Goal: Transaction & Acquisition: Book appointment/travel/reservation

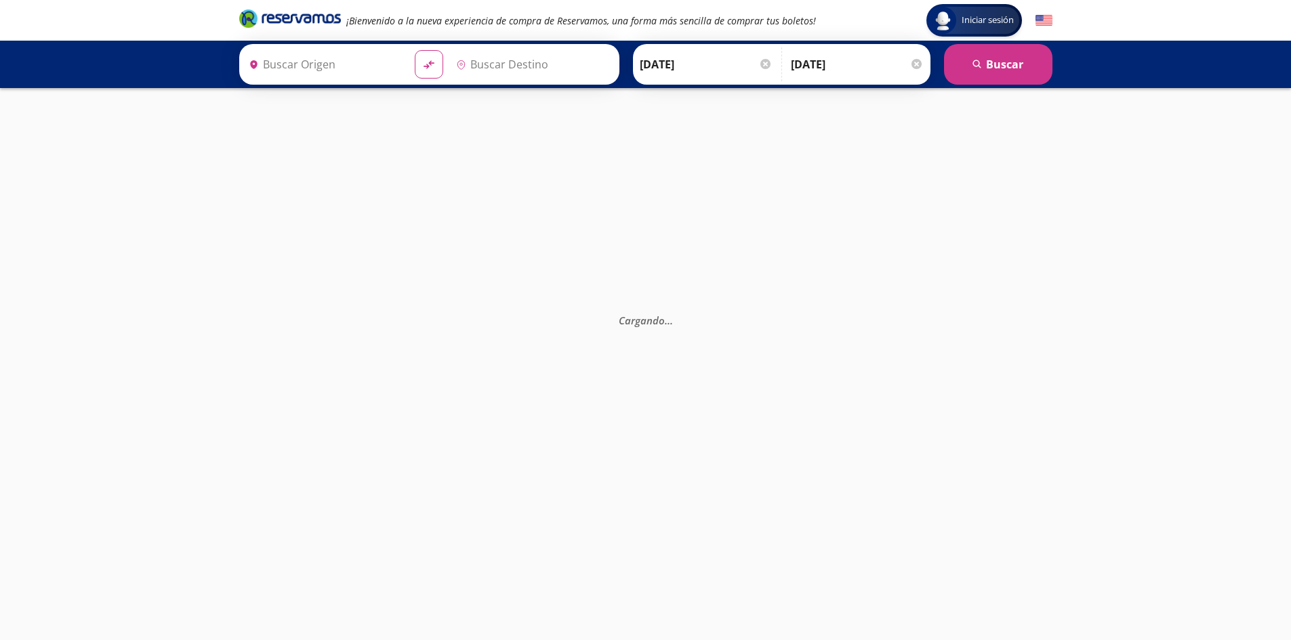
type input "[GEOGRAPHIC_DATA], [GEOGRAPHIC_DATA]"
type input "Pátzcuaro, [GEOGRAPHIC_DATA]"
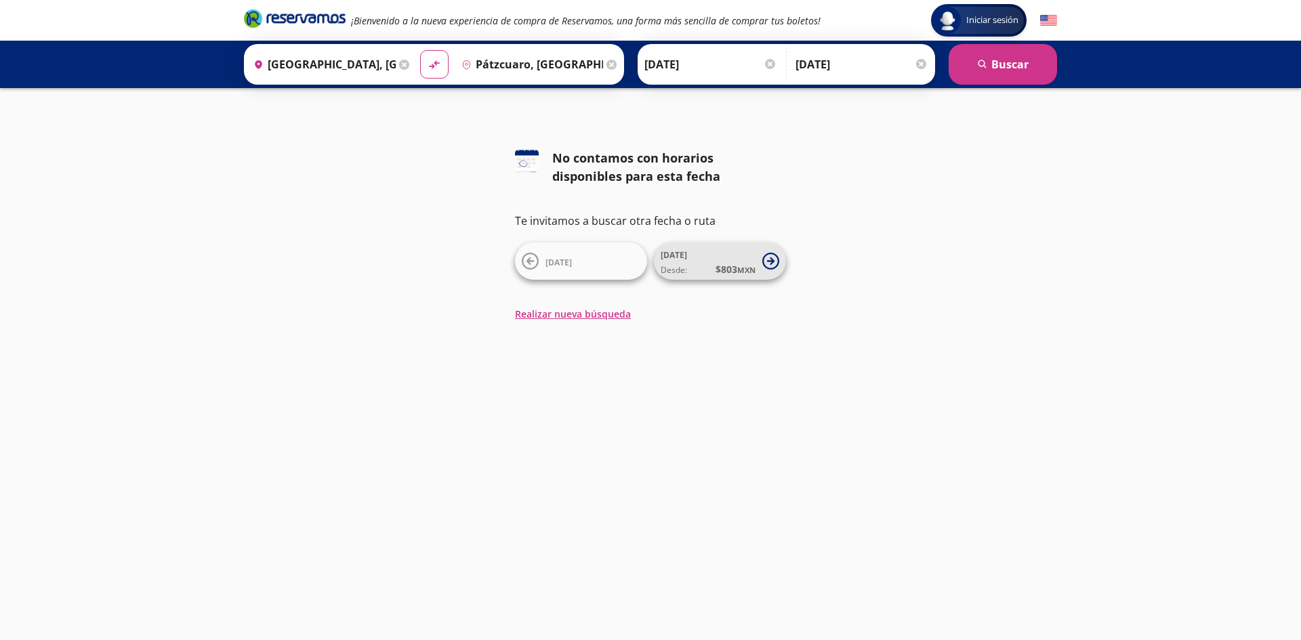
click at [758, 260] on button "[DATE] Desde: $ 803 MXN" at bounding box center [720, 261] width 132 height 37
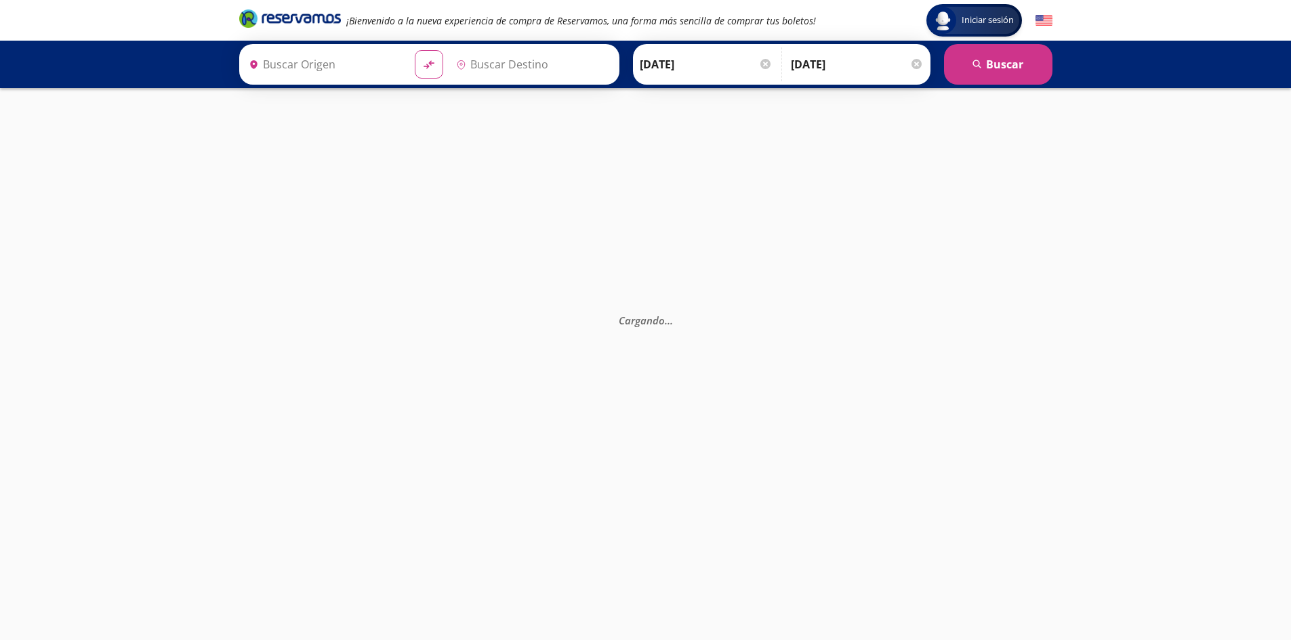
type input "[GEOGRAPHIC_DATA], [GEOGRAPHIC_DATA]"
type input "Pátzcuaro, [GEOGRAPHIC_DATA]"
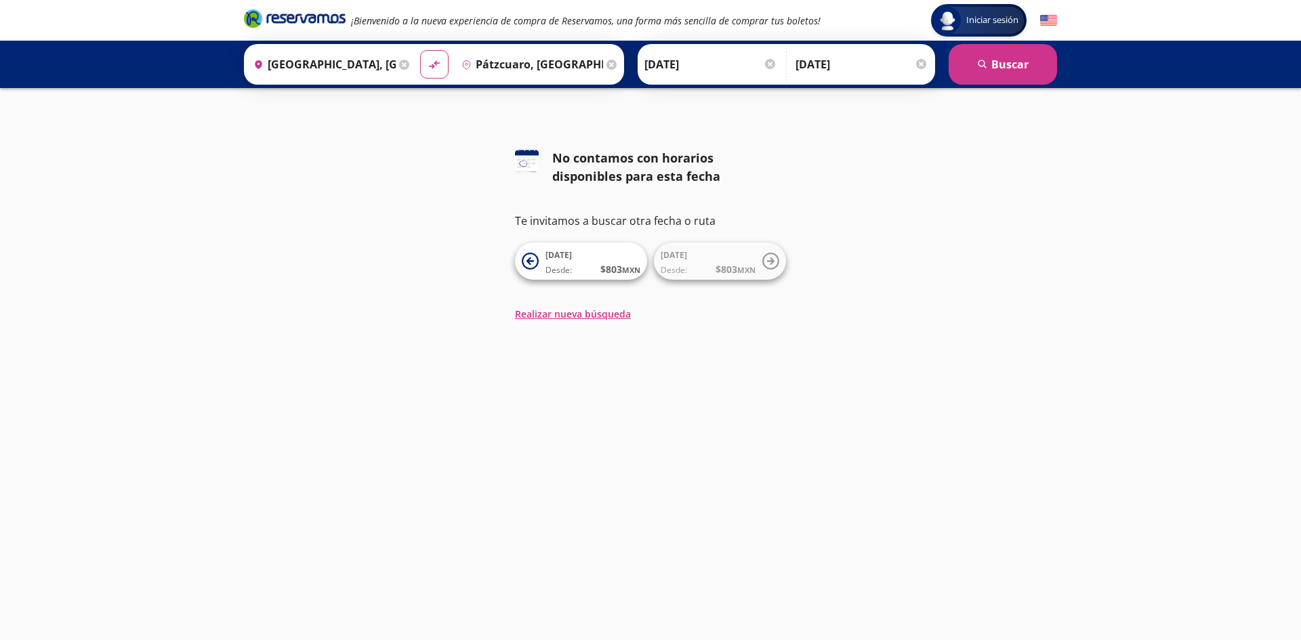
click at [723, 66] on input "[DATE]" at bounding box center [710, 64] width 133 height 34
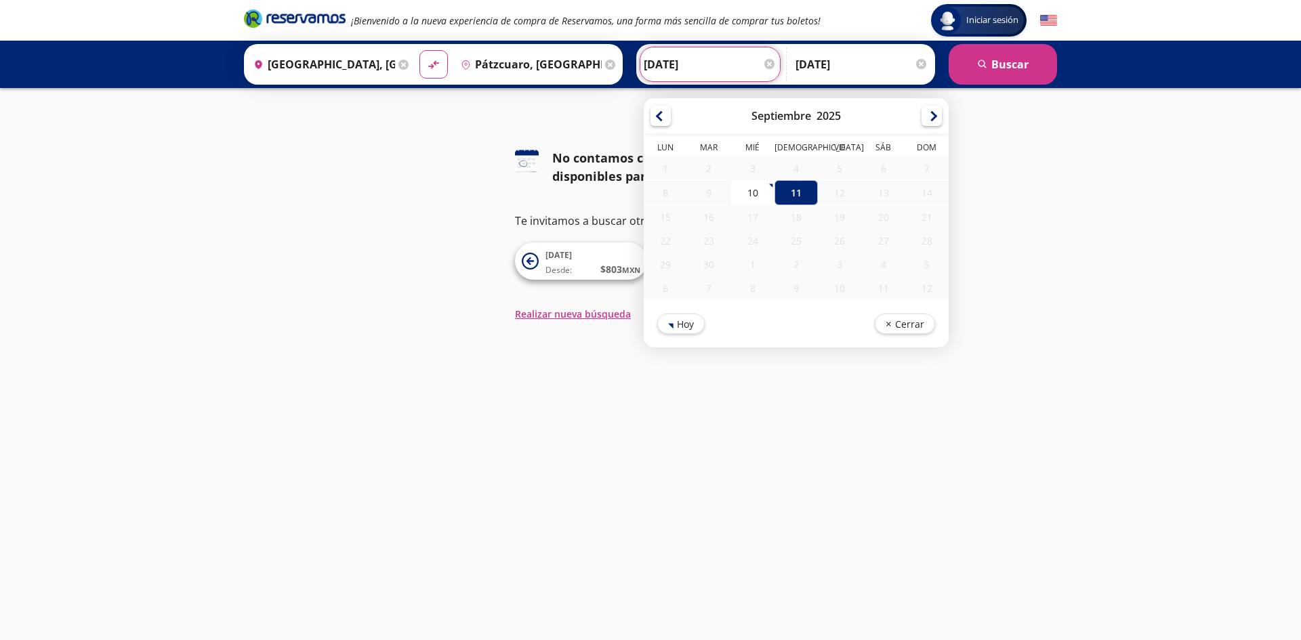
click at [829, 193] on div "12" at bounding box center [839, 193] width 43 height 24
click at [903, 322] on button "Cerrar" at bounding box center [905, 322] width 60 height 20
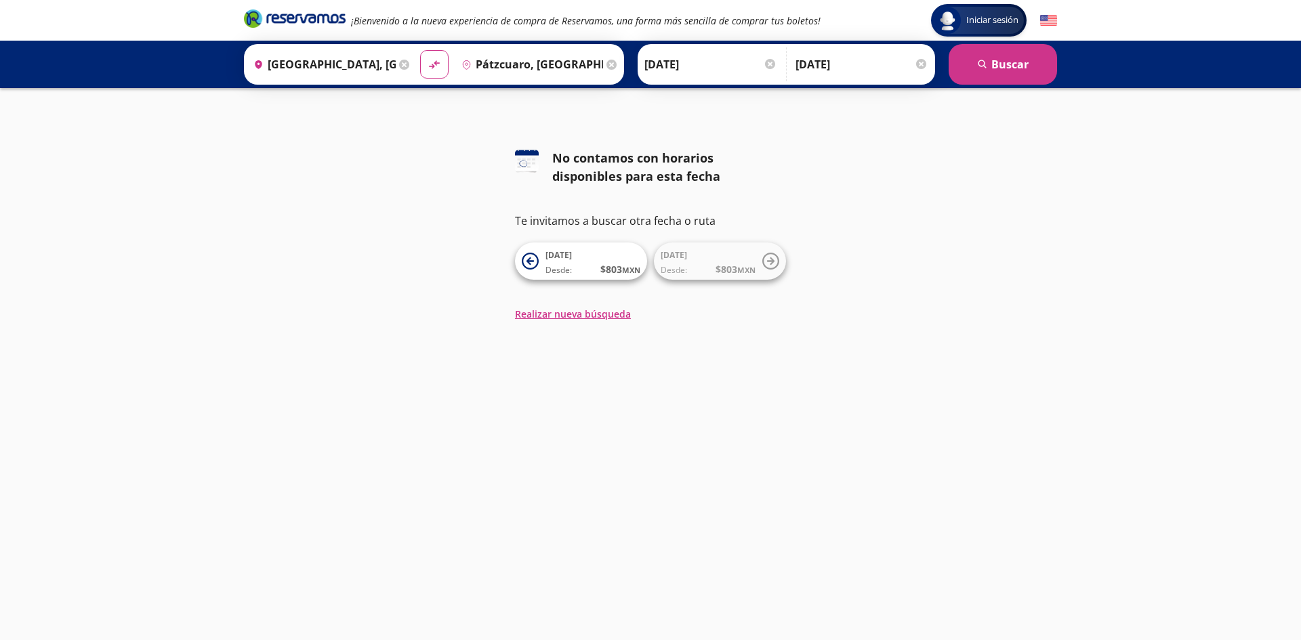
click at [825, 50] on input "[DATE]" at bounding box center [861, 64] width 133 height 34
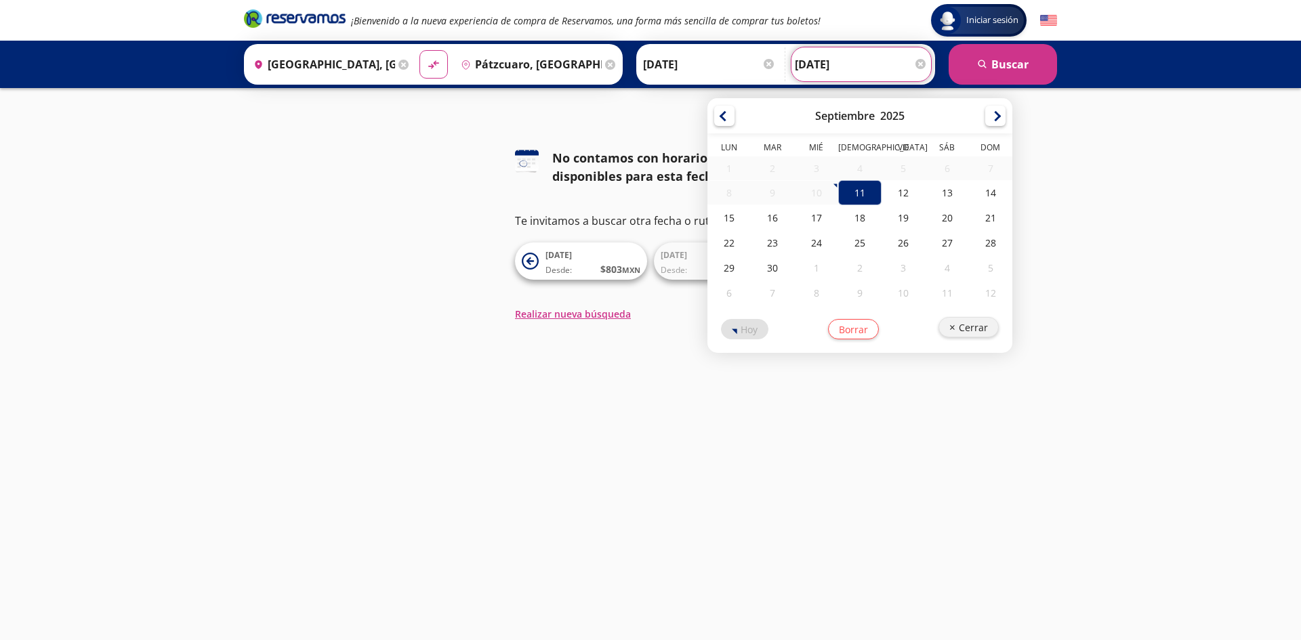
click at [962, 331] on button "Cerrar" at bounding box center [968, 327] width 60 height 20
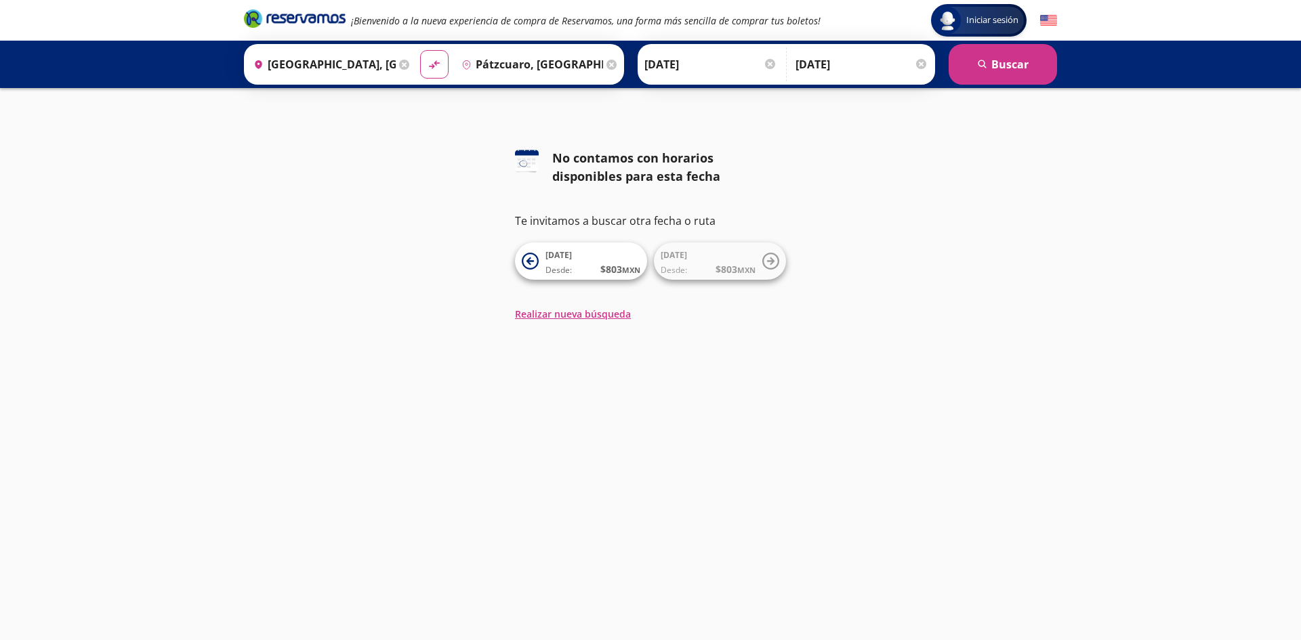
click at [924, 62] on div at bounding box center [921, 64] width 10 height 10
click at [604, 315] on button "Realizar nueva búsqueda" at bounding box center [573, 314] width 116 height 14
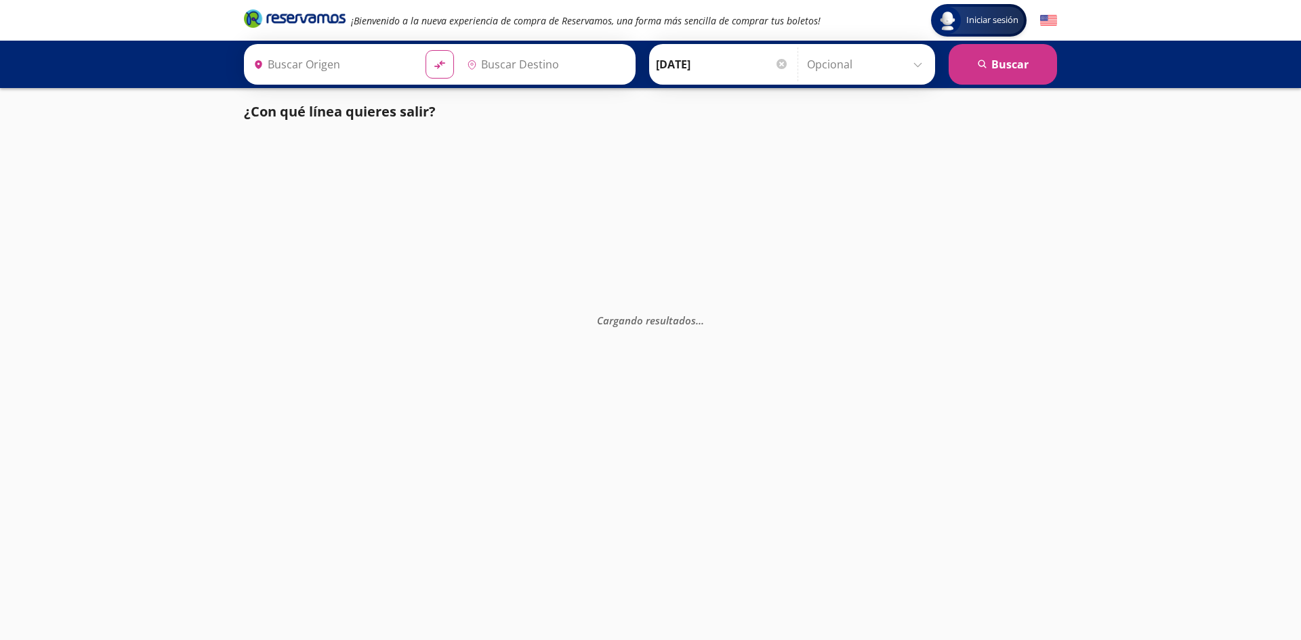
type input "[GEOGRAPHIC_DATA], [GEOGRAPHIC_DATA]"
type input "Pátzcuaro, [GEOGRAPHIC_DATA]"
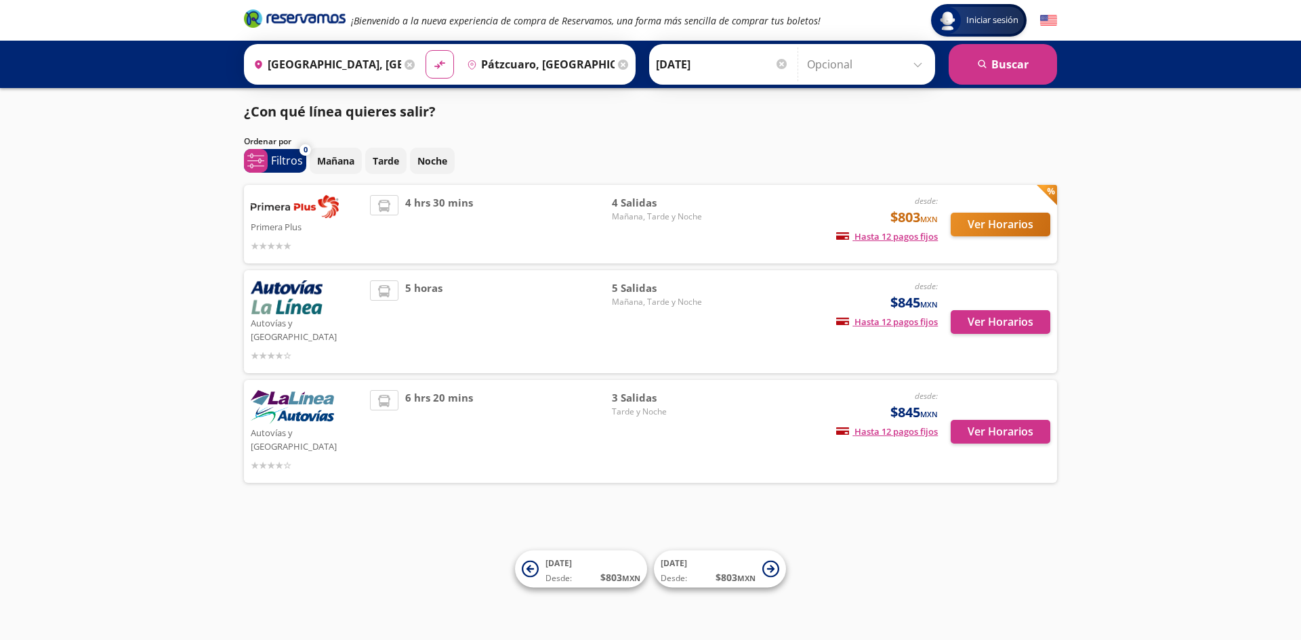
click at [549, 63] on input "Pátzcuaro, [GEOGRAPHIC_DATA]" at bounding box center [537, 64] width 153 height 34
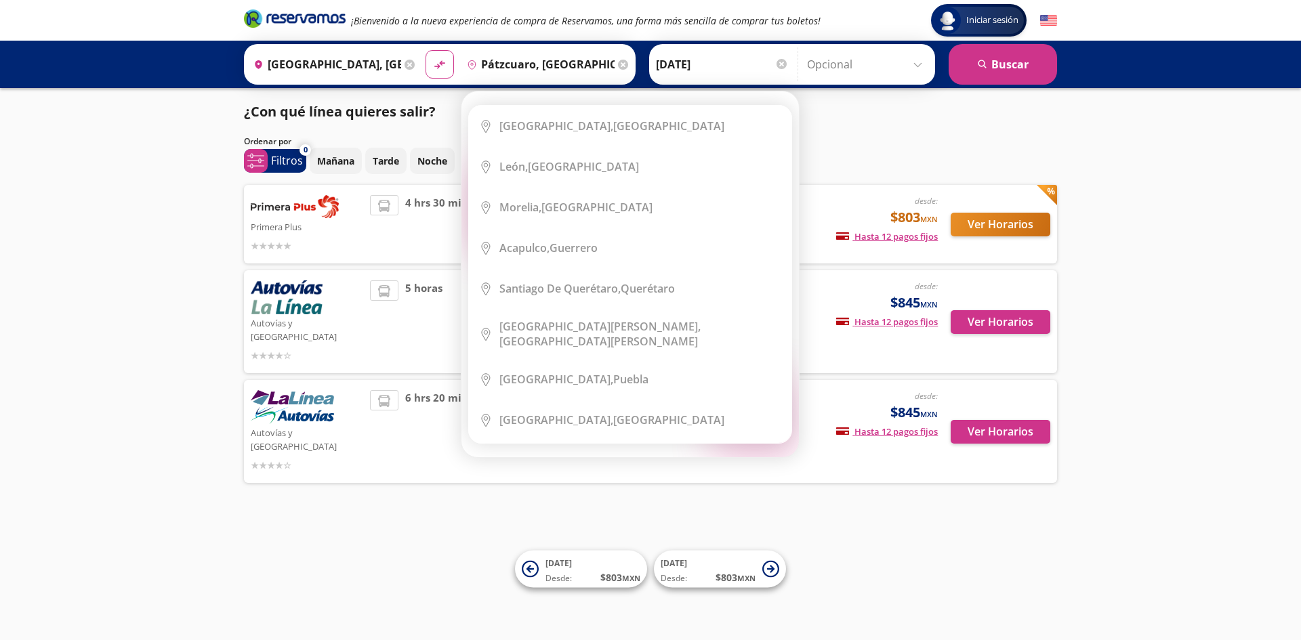
click at [619, 68] on icon at bounding box center [623, 65] width 10 height 10
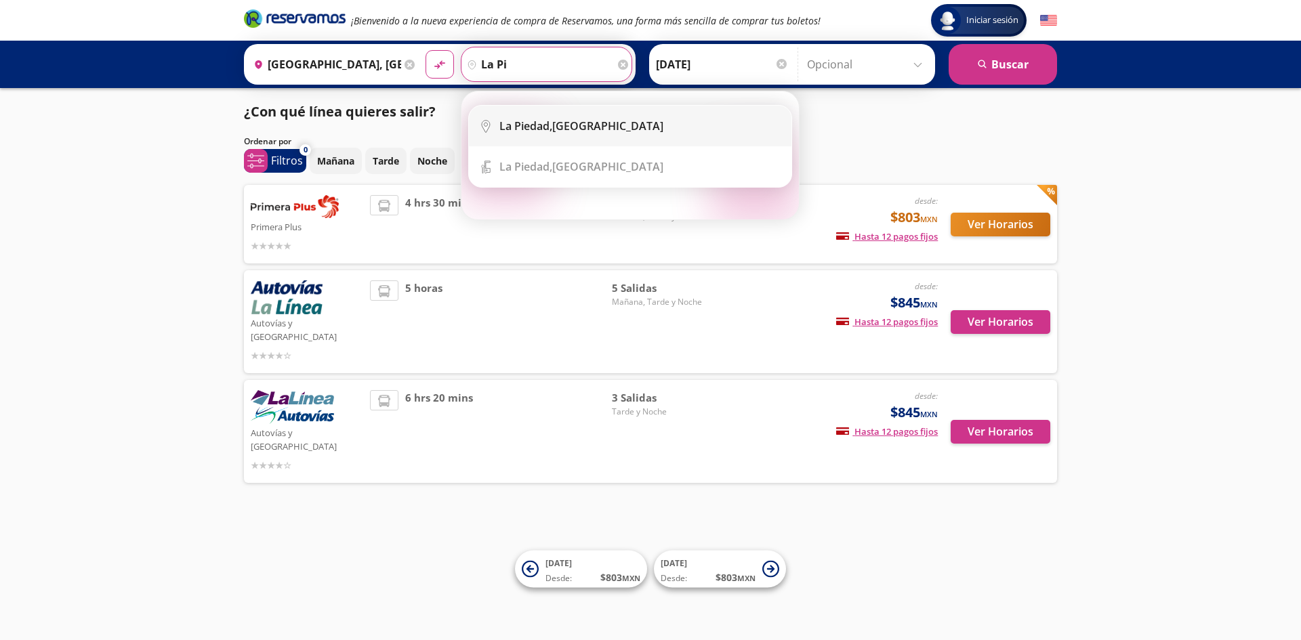
click at [599, 131] on div "La Piedad, Michoacán" at bounding box center [581, 126] width 164 height 15
type input "La Piedad, Michoacán"
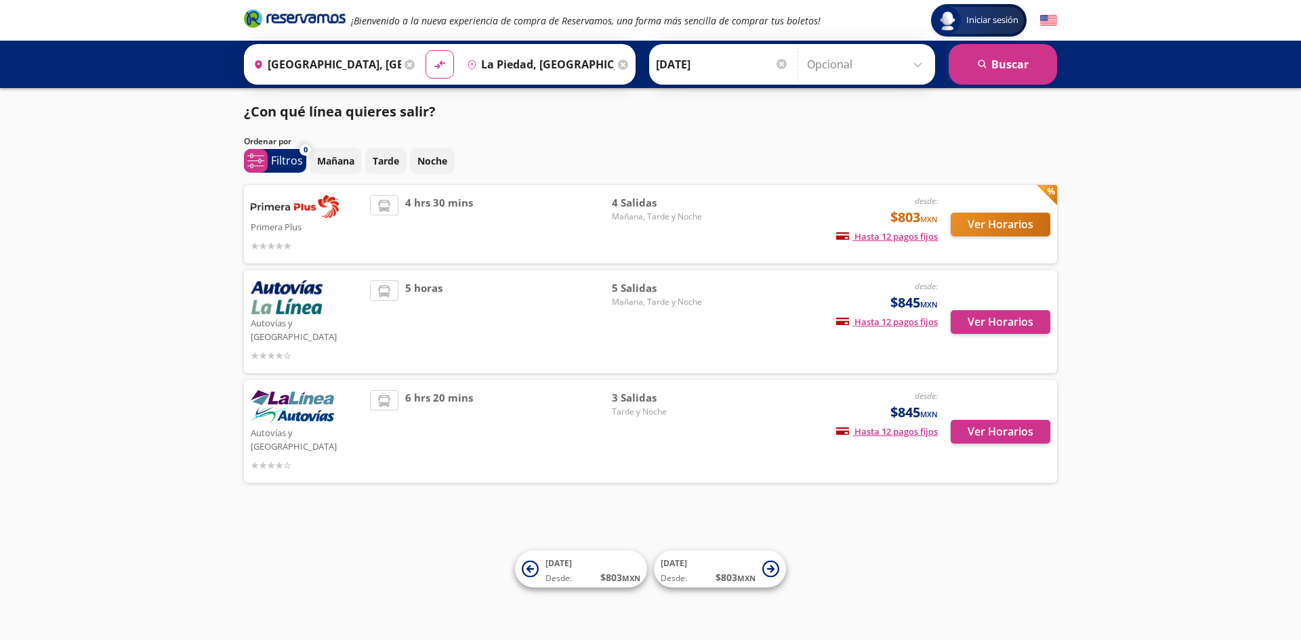
click at [777, 66] on div at bounding box center [782, 64] width 10 height 10
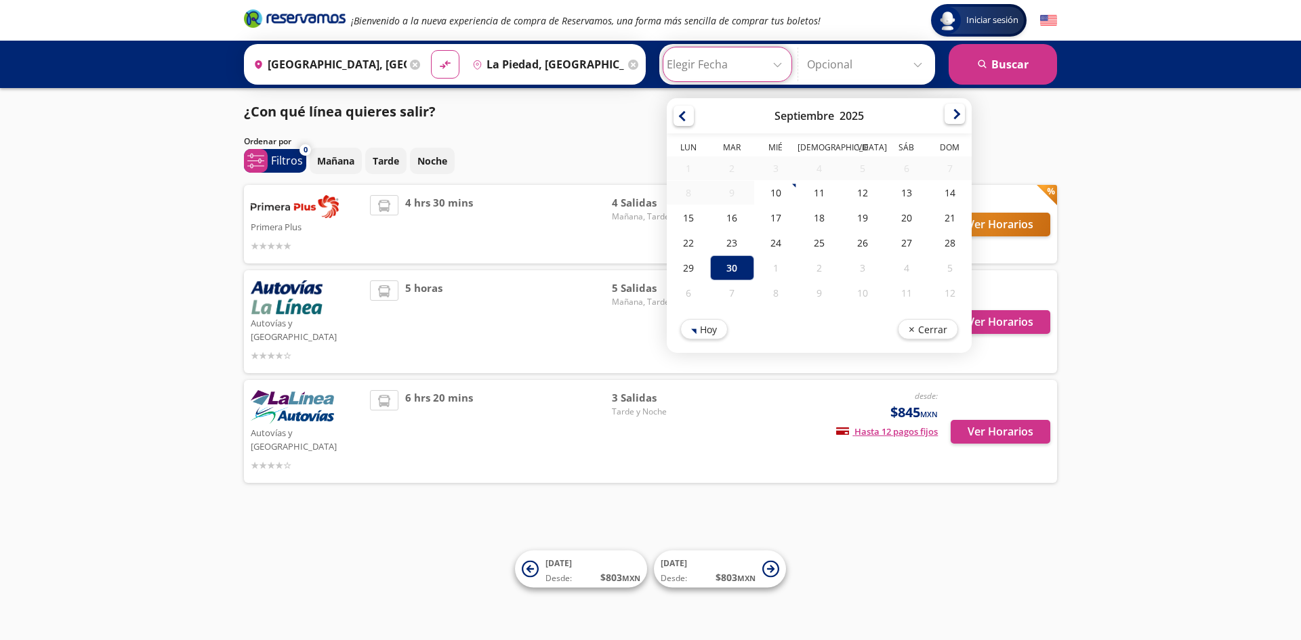
click at [955, 116] on div at bounding box center [955, 114] width 20 height 20
click at [872, 216] on div "17" at bounding box center [862, 219] width 43 height 25
type input "17-Oct-25"
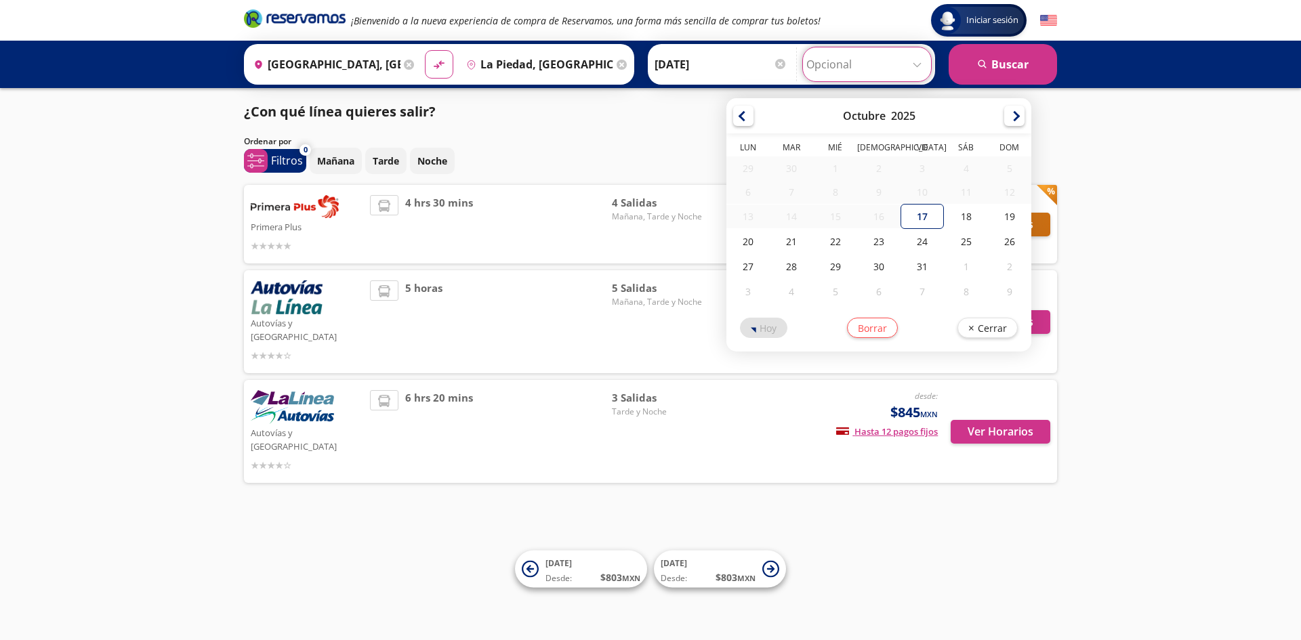
click at [878, 64] on input "Opcional" at bounding box center [866, 64] width 121 height 34
click at [756, 244] on div "20" at bounding box center [747, 241] width 43 height 25
type input "20-Oct-25"
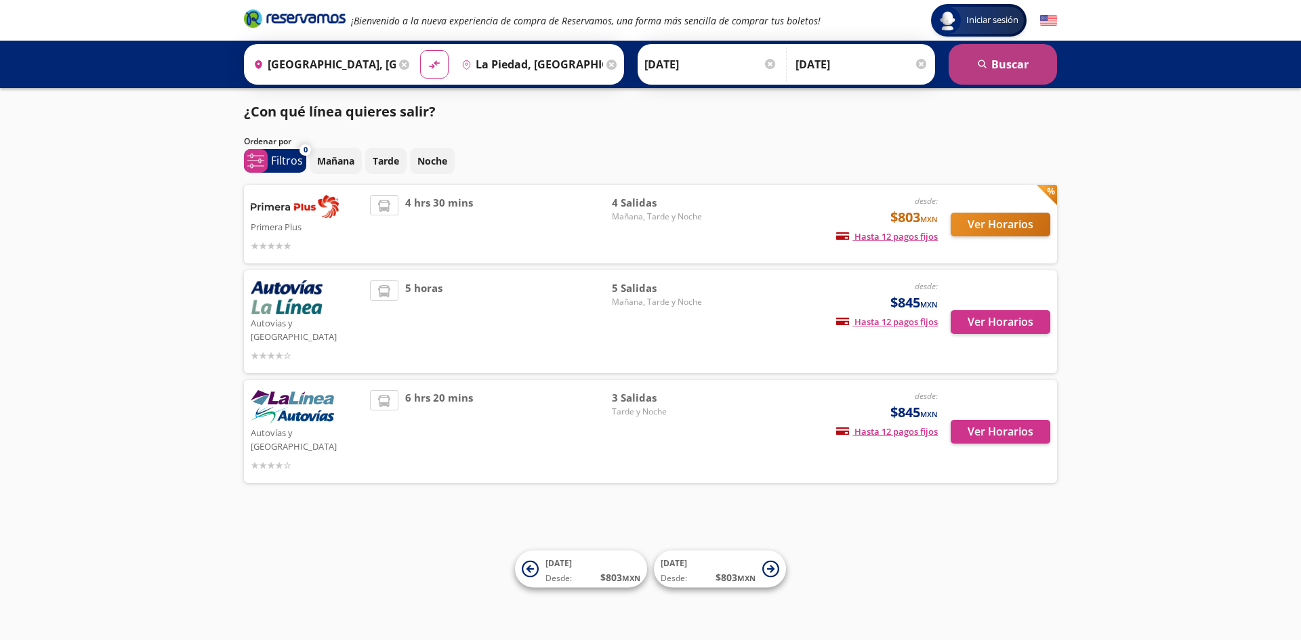
click at [1023, 62] on button "search Buscar" at bounding box center [1003, 64] width 108 height 41
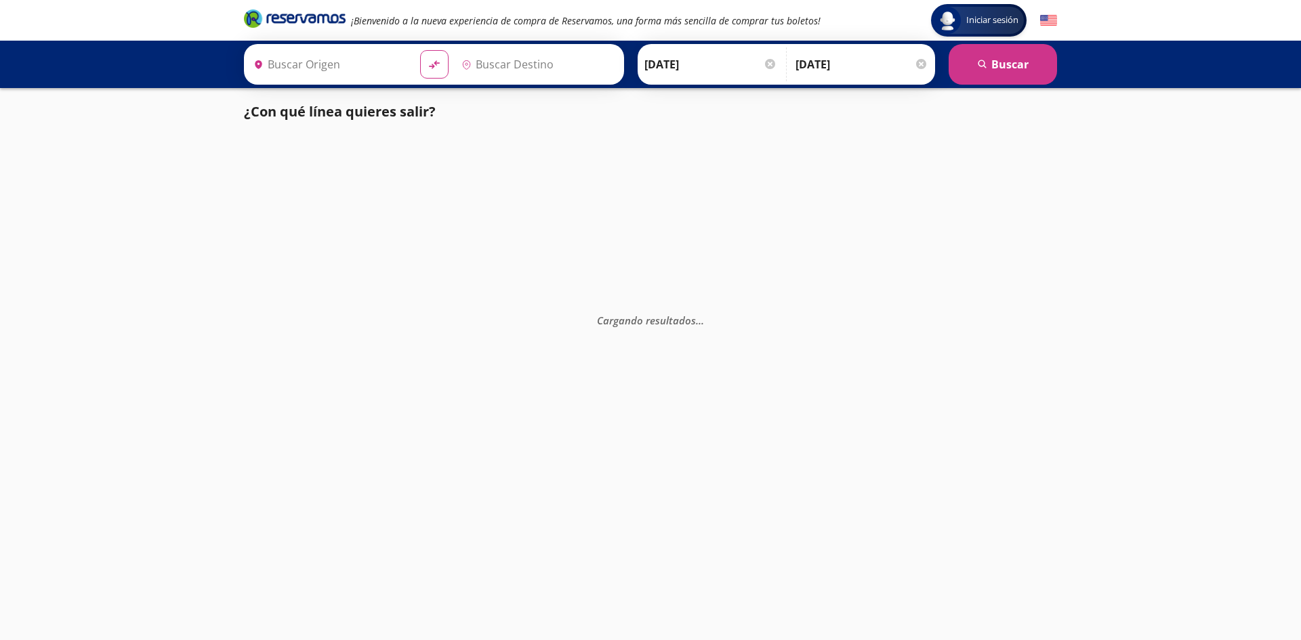
type input "[GEOGRAPHIC_DATA], [GEOGRAPHIC_DATA]"
type input "La Piedad, Michoacán"
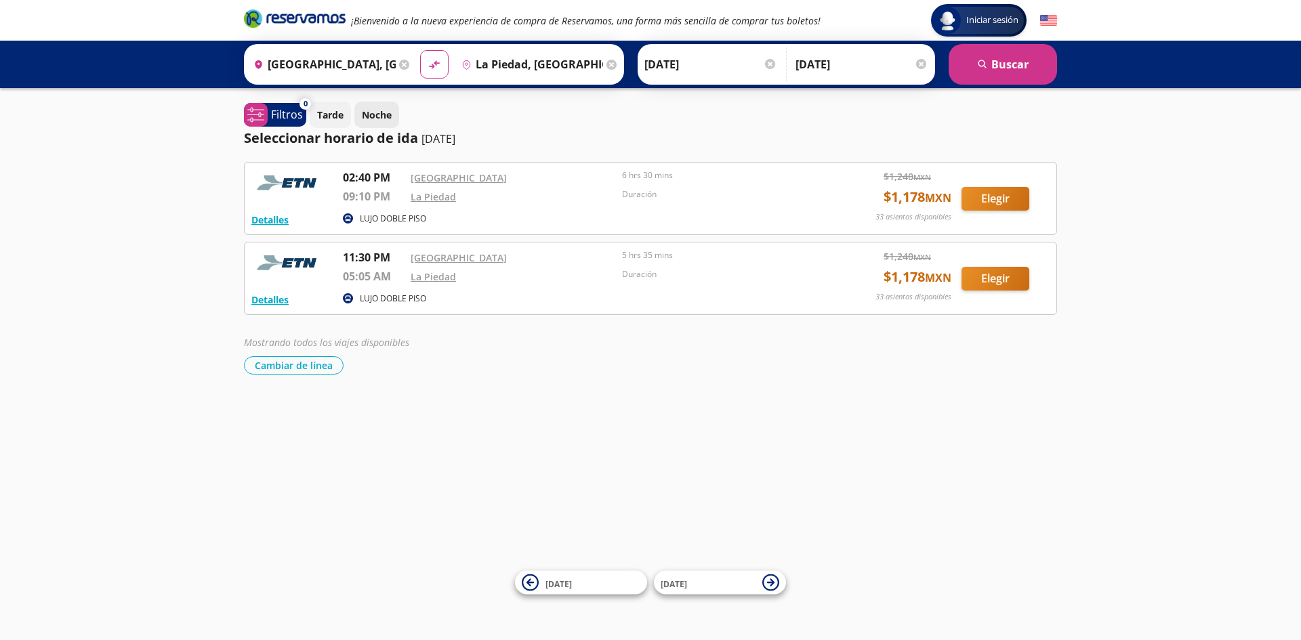
click at [379, 125] on button "Noche" at bounding box center [376, 115] width 45 height 26
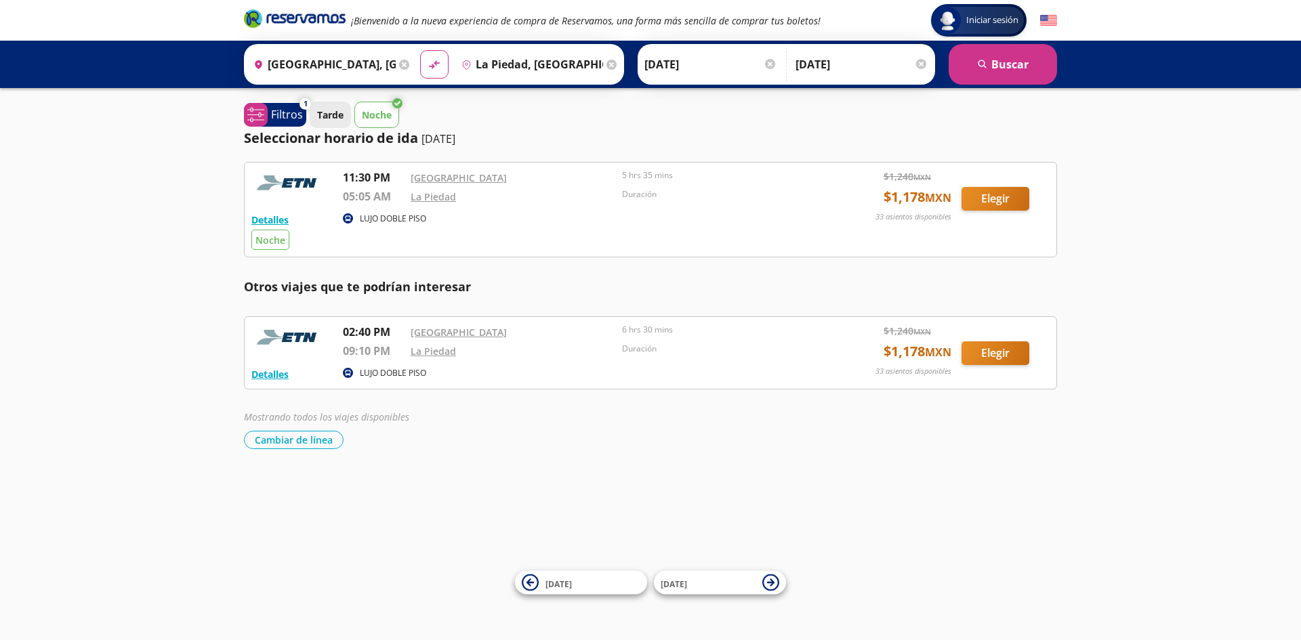
click at [325, 113] on p "Tarde" at bounding box center [330, 115] width 26 height 14
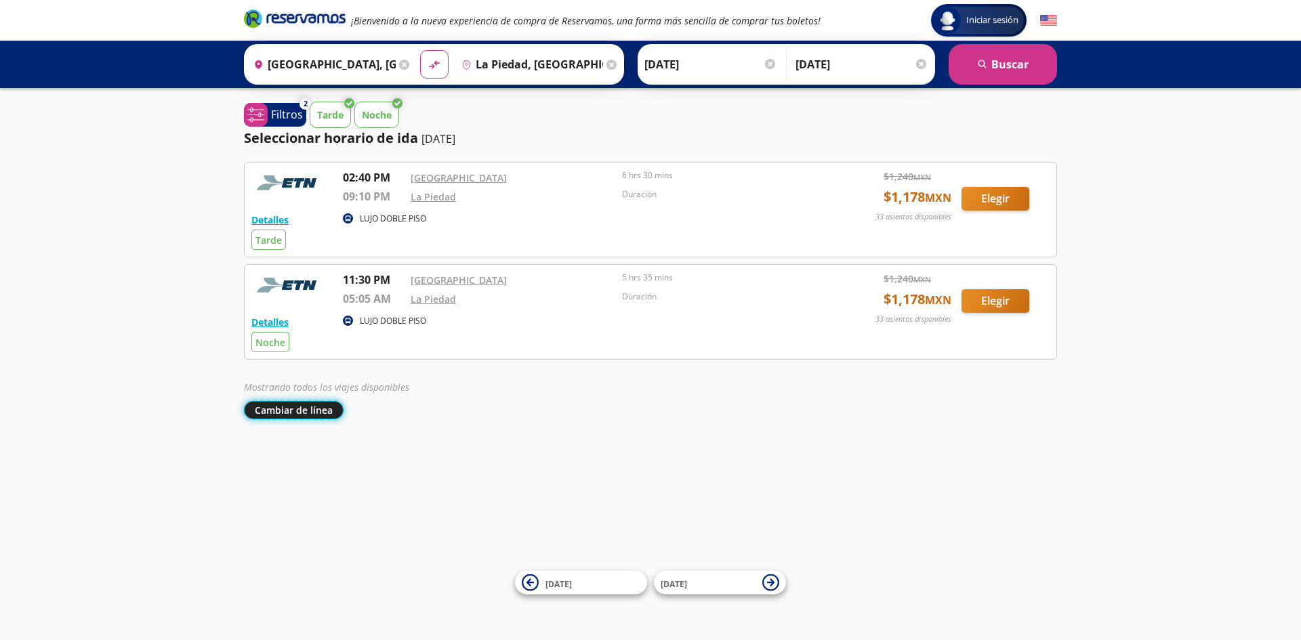
click at [296, 410] on button "Cambiar de línea" at bounding box center [294, 410] width 100 height 18
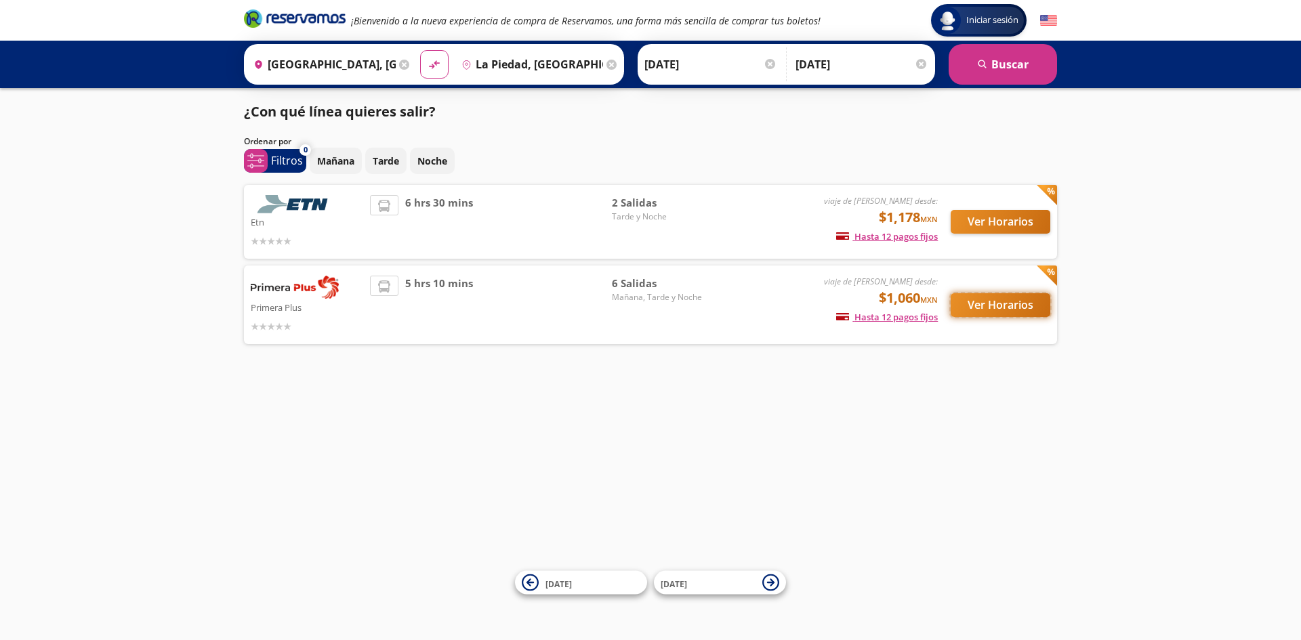
click at [996, 297] on button "Ver Horarios" at bounding box center [1001, 305] width 100 height 24
